Goal: Information Seeking & Learning: Learn about a topic

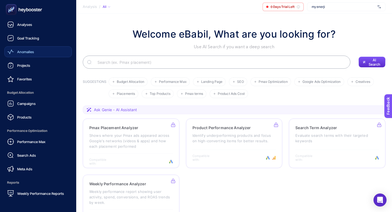
click at [20, 52] on span "Anomalies" at bounding box center [25, 51] width 17 height 4
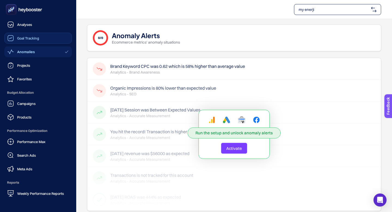
click at [27, 37] on span "Goal Tracking" at bounding box center [28, 38] width 22 height 4
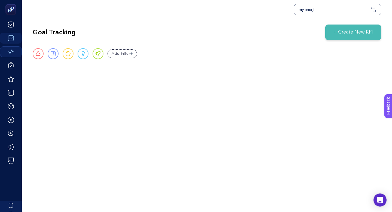
click at [319, 11] on span "my enerji" at bounding box center [333, 9] width 70 height 5
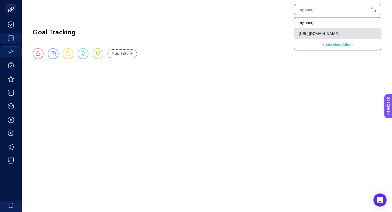
click at [316, 33] on span "[URL][DOMAIN_NAME]" at bounding box center [318, 33] width 40 height 5
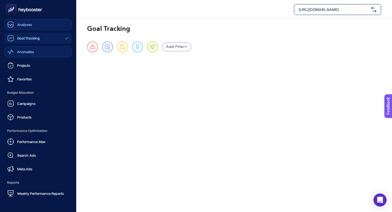
click at [35, 27] on link "Analyses" at bounding box center [37, 24] width 67 height 11
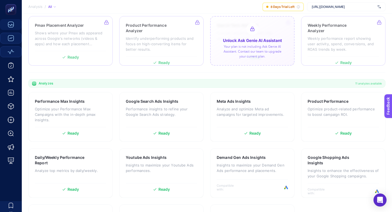
scroll to position [103, 0]
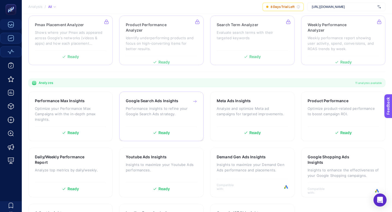
click at [164, 110] on p "Performance insights to refine your Google Search Ads strategy." at bounding box center [161, 110] width 71 height 11
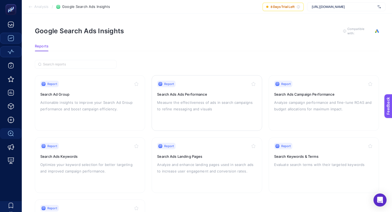
click at [208, 100] on p "Measure the effectiveness of ads in search campaigns to refine messaging and vi…" at bounding box center [206, 105] width 99 height 13
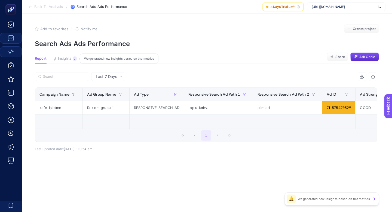
click at [215, 37] on section "Add to favorites false Notify me Create project Search Ads Ads Performance" at bounding box center [207, 35] width 344 height 23
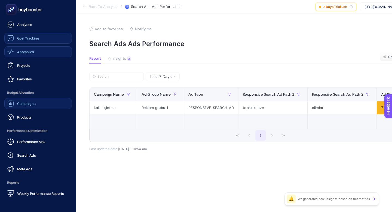
click at [33, 101] on span "Campaigns" at bounding box center [26, 103] width 18 height 4
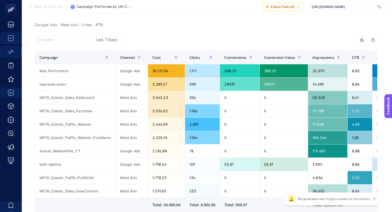
scroll to position [52, 0]
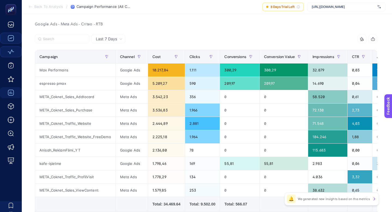
click at [11, 76] on icon at bounding box center [11, 79] width 7 height 7
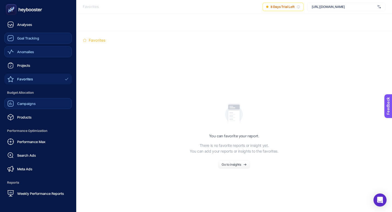
click at [29, 103] on span "Campaigns" at bounding box center [26, 103] width 18 height 4
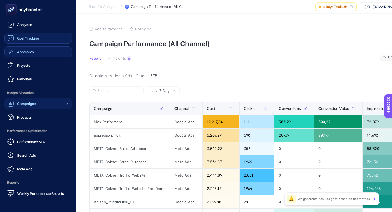
click at [229, 70] on article "Add to favorites false Notify me Create project Campaign Performance (All Chann…" at bounding box center [260, 167] width 368 height 306
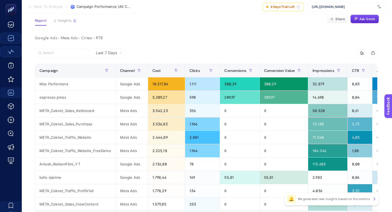
scroll to position [37, 0]
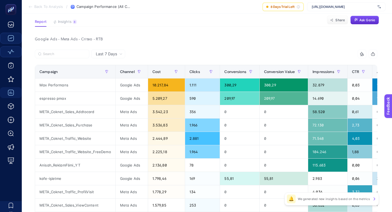
click at [154, 54] on div at bounding box center [120, 55] width 171 height 12
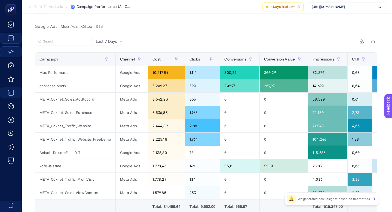
scroll to position [49, 0]
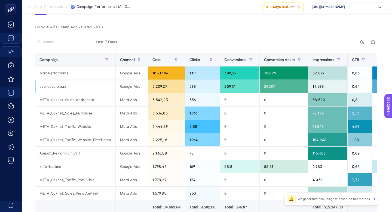
click at [50, 86] on div "espresso pmax" at bounding box center [75, 86] width 80 height 13
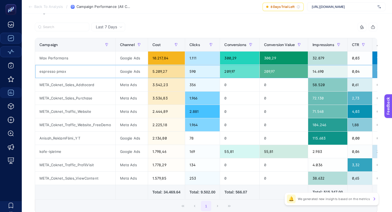
scroll to position [54, 0]
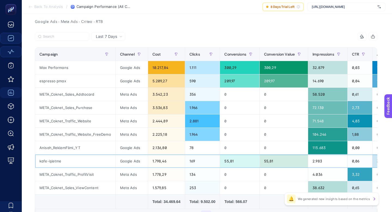
click at [53, 160] on div "kafe-işletme" at bounding box center [75, 160] width 80 height 13
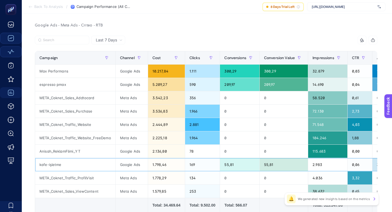
scroll to position [50, 0]
click at [49, 166] on div "kafe-işletme" at bounding box center [75, 164] width 80 height 13
click at [53, 72] on div "Max Performans" at bounding box center [75, 71] width 80 height 13
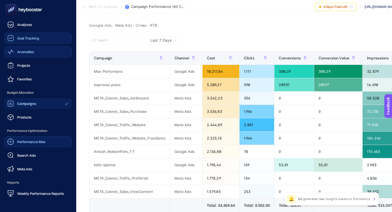
click at [36, 144] on div "Performance Max" at bounding box center [26, 141] width 38 height 7
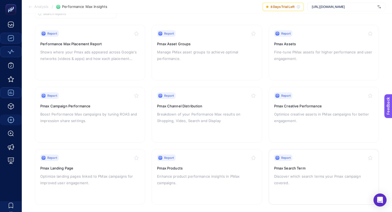
click at [288, 158] on span "Report" at bounding box center [286, 157] width 10 height 4
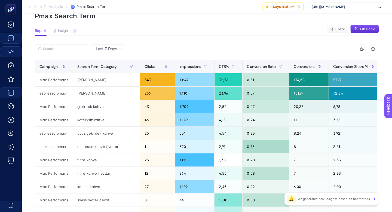
scroll to position [28, 0]
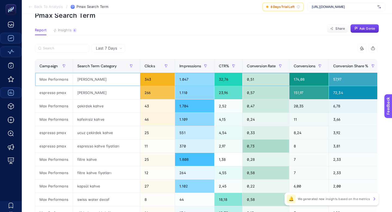
click at [298, 80] on div "174,08" at bounding box center [308, 79] width 39 height 13
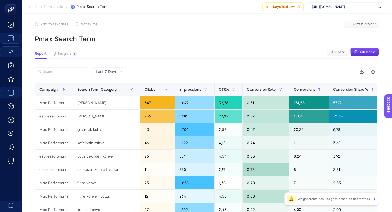
scroll to position [0, 0]
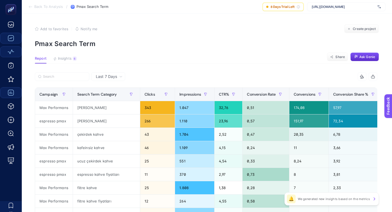
click at [117, 75] on div "Last 7 Days" at bounding box center [109, 76] width 31 height 4
click at [111, 98] on li "Last 30 Days" at bounding box center [108, 98] width 31 height 10
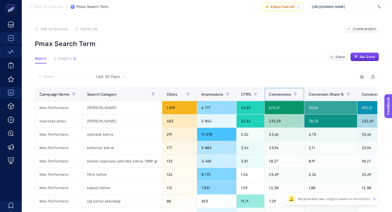
click at [284, 94] on span "Conversions" at bounding box center [280, 94] width 22 height 4
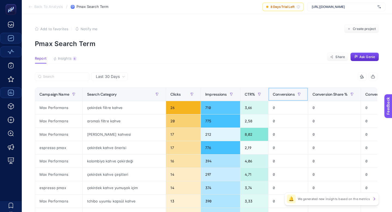
click at [284, 94] on span "Conversions" at bounding box center [283, 94] width 22 height 4
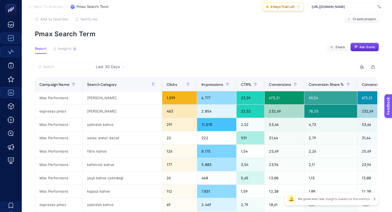
scroll to position [10, 0]
